Goal: Communication & Community: Participate in discussion

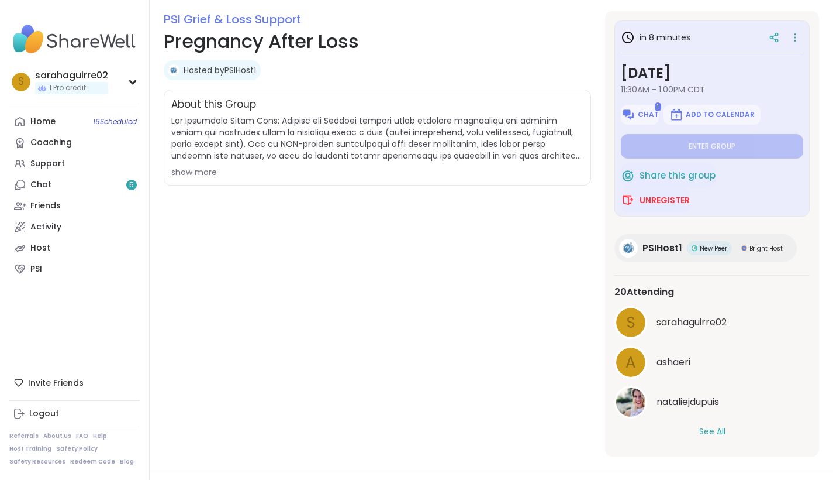
scroll to position [154, 0]
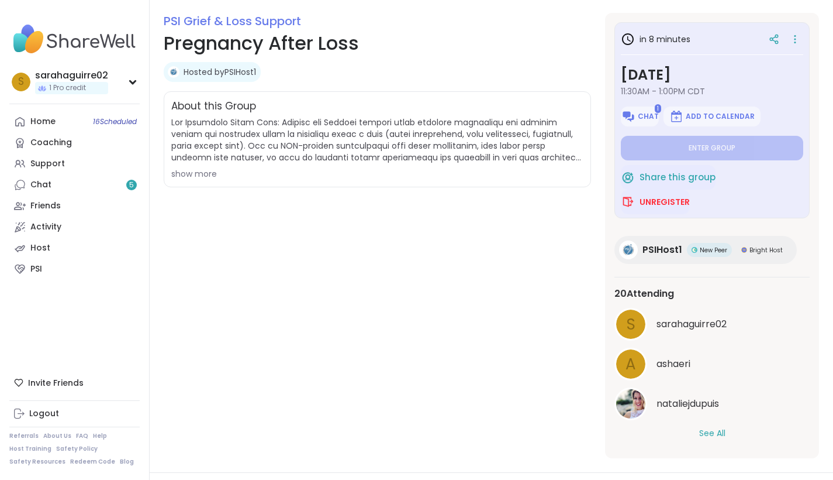
click at [198, 175] on div "show more" at bounding box center [377, 174] width 412 height 12
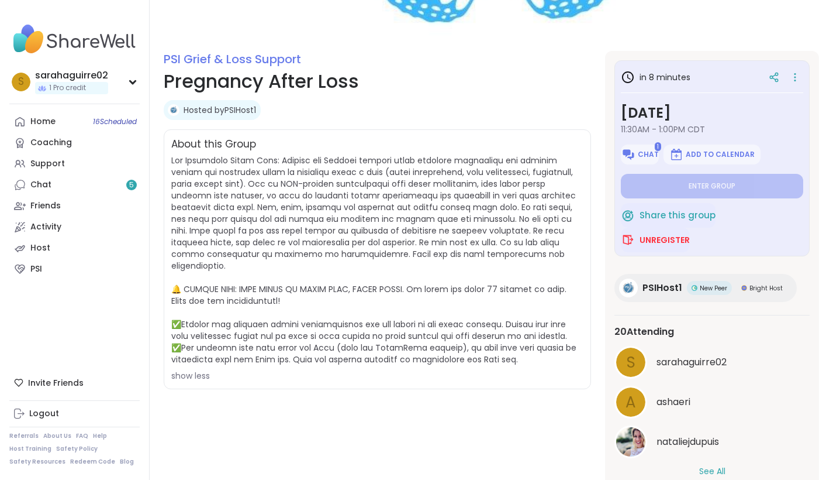
scroll to position [104, 0]
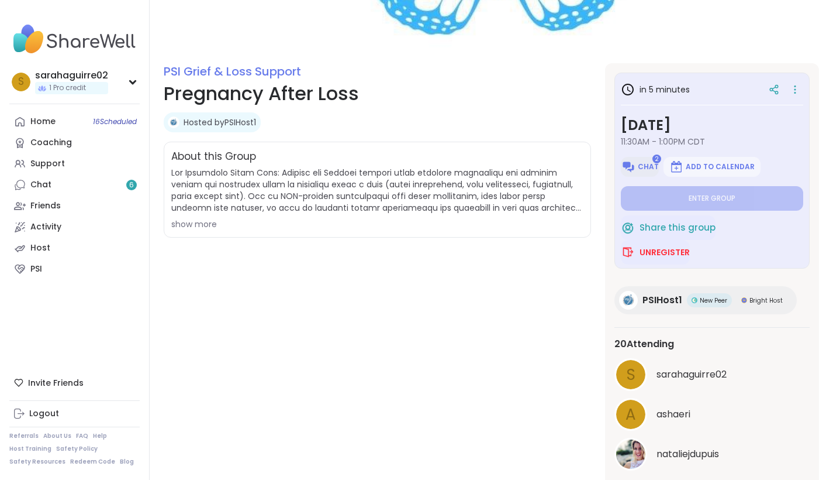
click at [640, 162] on span "Chat" at bounding box center [648, 166] width 21 height 9
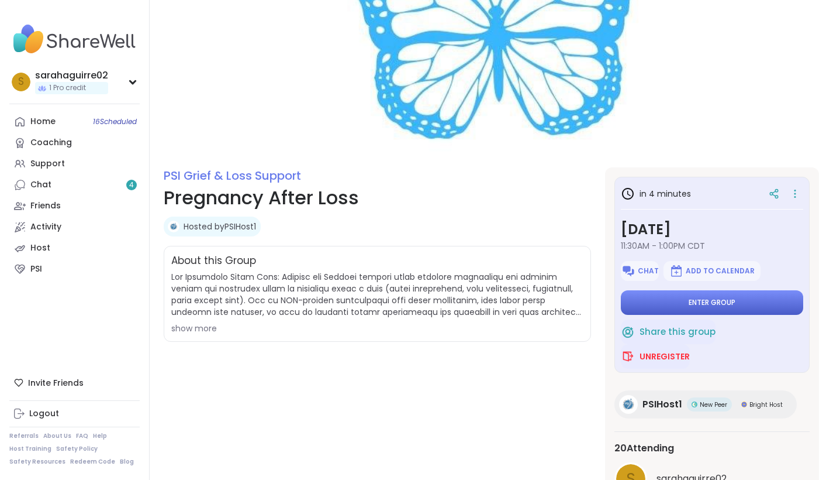
click at [752, 305] on button "Enter group" at bounding box center [712, 302] width 182 height 25
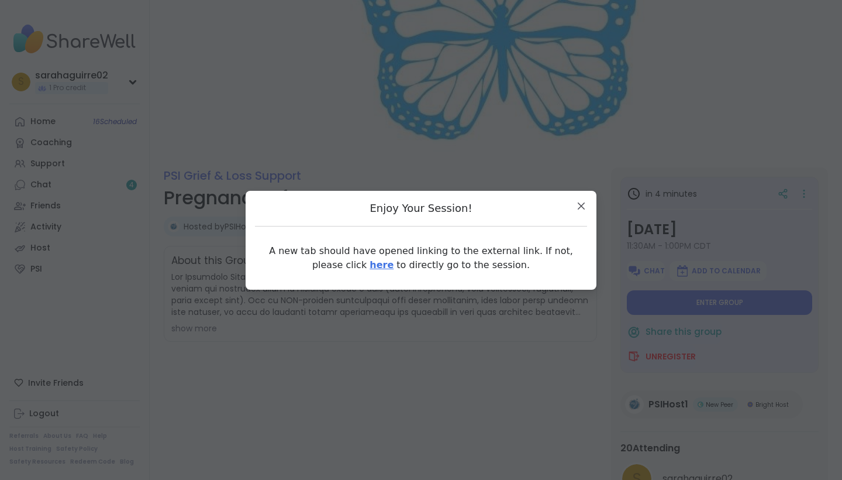
click at [370, 267] on link "here" at bounding box center [382, 264] width 24 height 11
